Goal: Check status: Check status

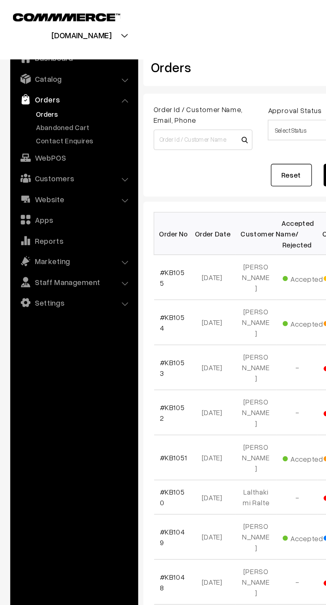
click at [45, 82] on link "Abandoned Cart" at bounding box center [55, 82] width 66 height 7
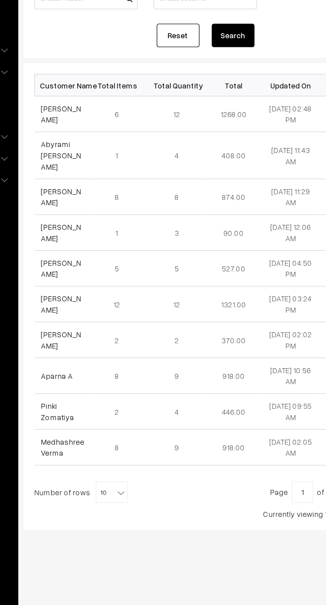
click at [129, 156] on link "[PERSON_NAME]" at bounding box center [116, 156] width 25 height 13
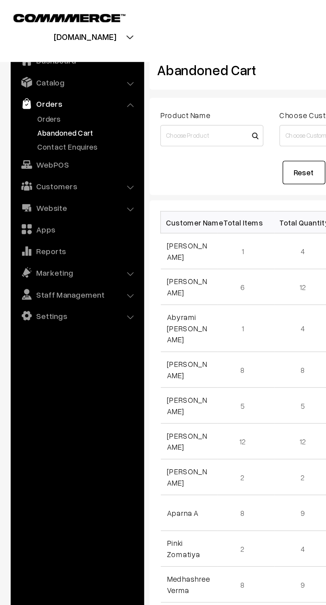
click at [23, 79] on link "Abandoned Cart" at bounding box center [55, 82] width 66 height 7
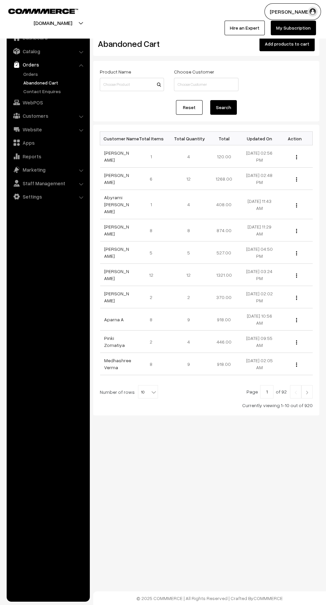
click at [26, 81] on link "Abandoned Cart" at bounding box center [55, 82] width 66 height 7
click at [24, 82] on link "Abandoned Cart" at bounding box center [55, 82] width 66 height 7
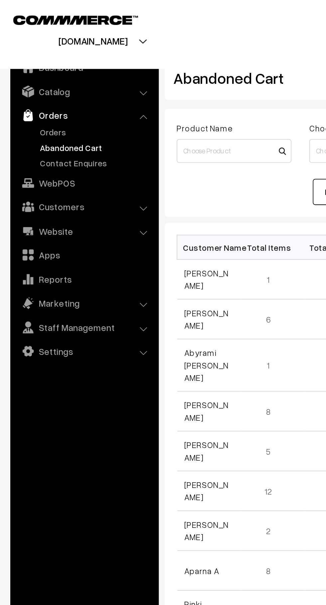
click at [29, 73] on link "Orders" at bounding box center [55, 73] width 66 height 7
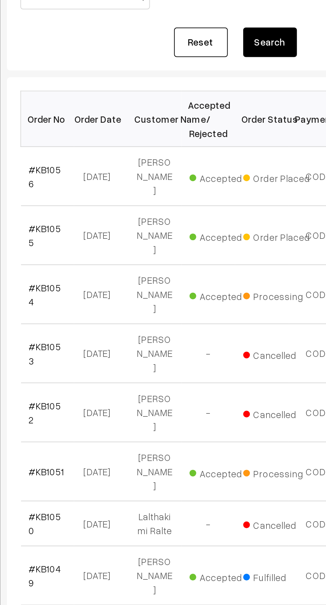
click at [115, 178] on link "#KB1056" at bounding box center [112, 180] width 16 height 13
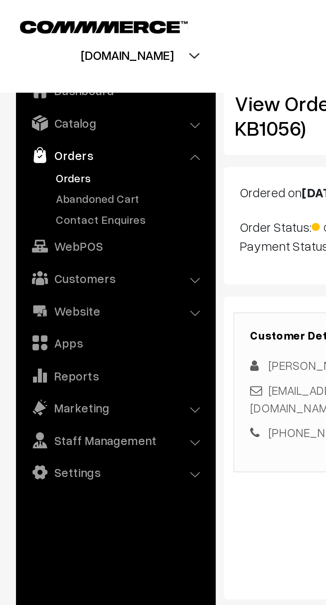
click at [57, 85] on link "Abandoned Cart" at bounding box center [55, 82] width 66 height 7
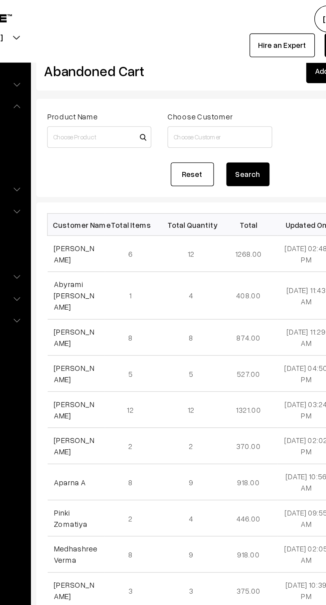
click at [129, 156] on link "Thadoi Kshetri" at bounding box center [116, 156] width 25 height 13
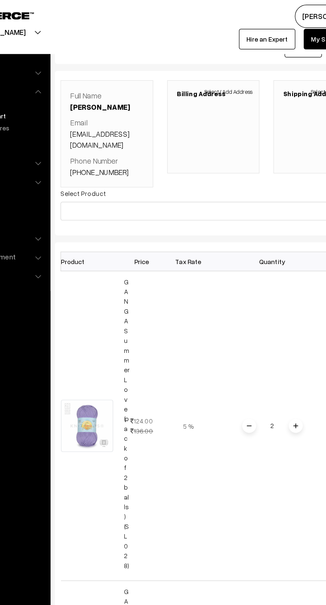
scroll to position [7, 0]
